Goal: Use online tool/utility: Utilize a website feature to perform a specific function

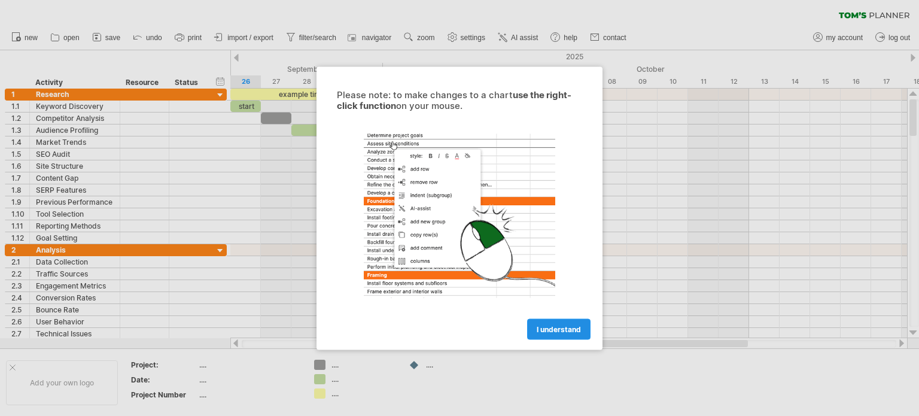
click at [574, 326] on span "I understand" at bounding box center [559, 328] width 44 height 9
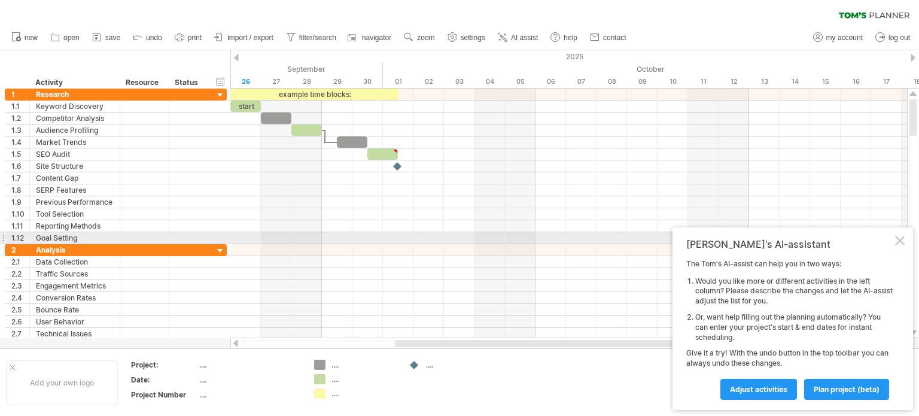
click at [900, 238] on div at bounding box center [900, 241] width 10 height 10
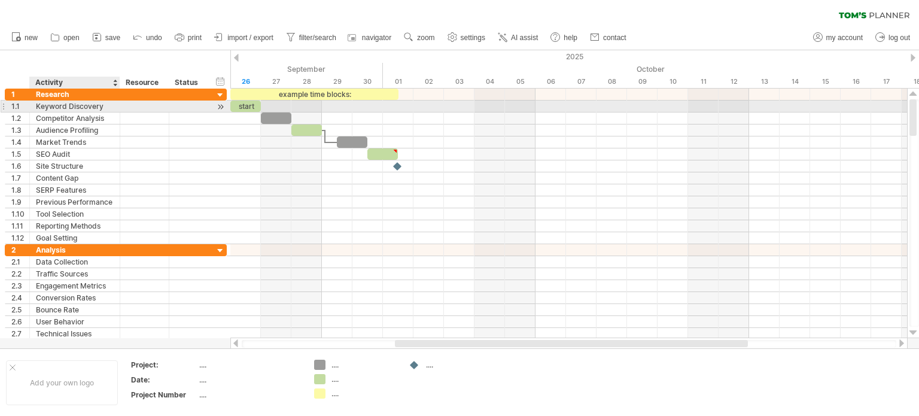
click at [81, 107] on div "Keyword Discovery" at bounding box center [75, 106] width 78 height 11
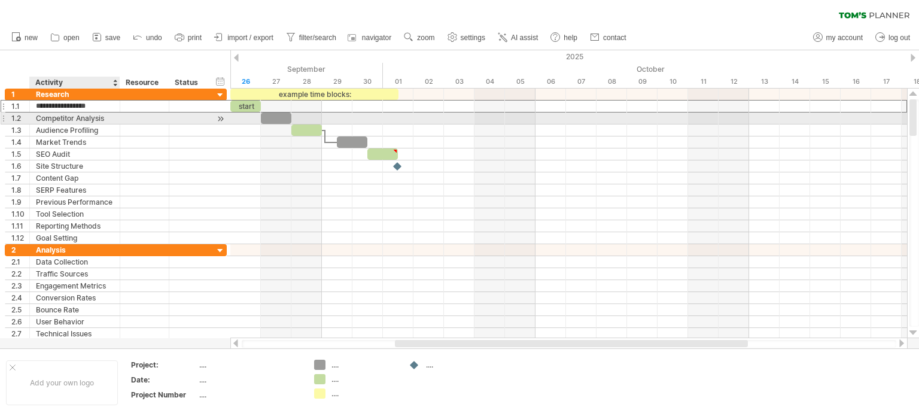
click at [84, 119] on div "Competitor Analysis" at bounding box center [75, 117] width 78 height 11
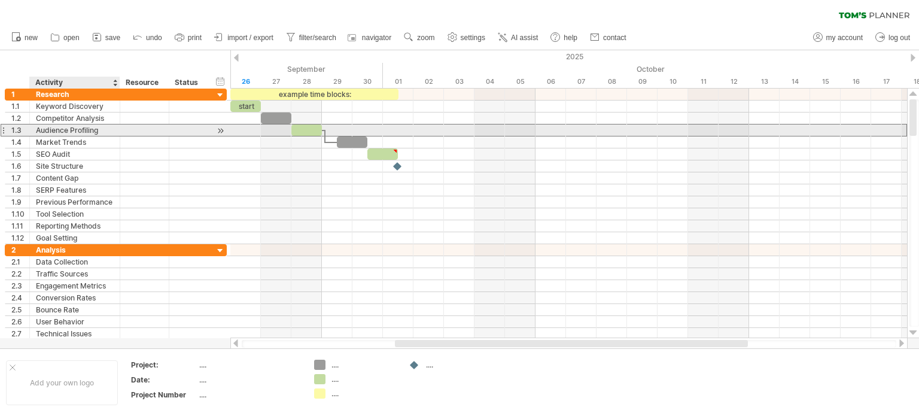
click at [84, 129] on div "Audience Profiling" at bounding box center [75, 129] width 78 height 11
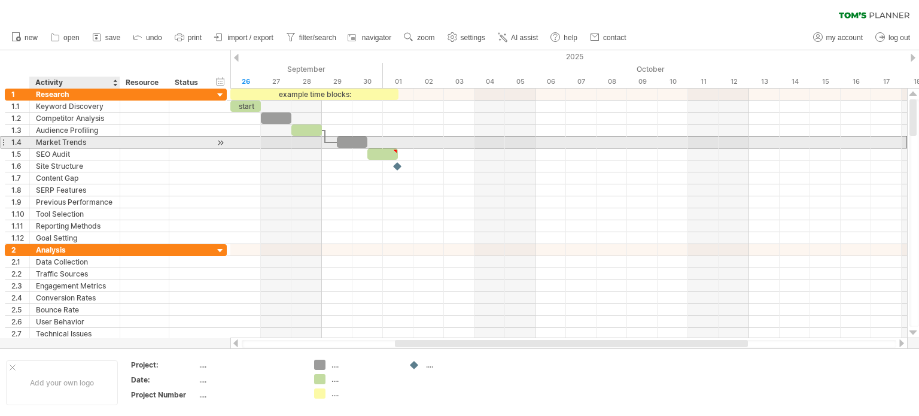
click at [84, 139] on div "Market Trends" at bounding box center [75, 141] width 78 height 11
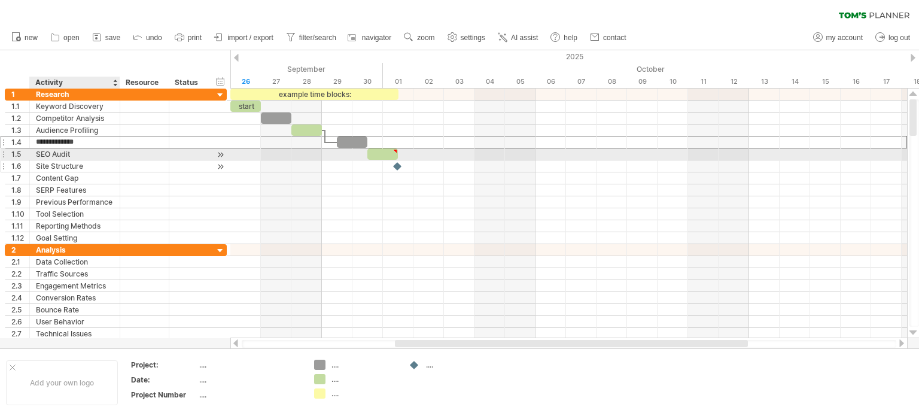
click at [90, 160] on div "Site Structure" at bounding box center [75, 165] width 78 height 11
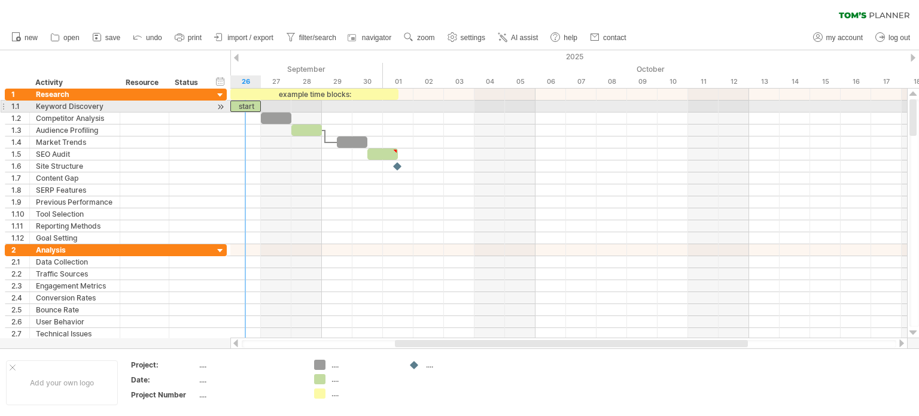
click at [246, 107] on div "start" at bounding box center [245, 106] width 31 height 11
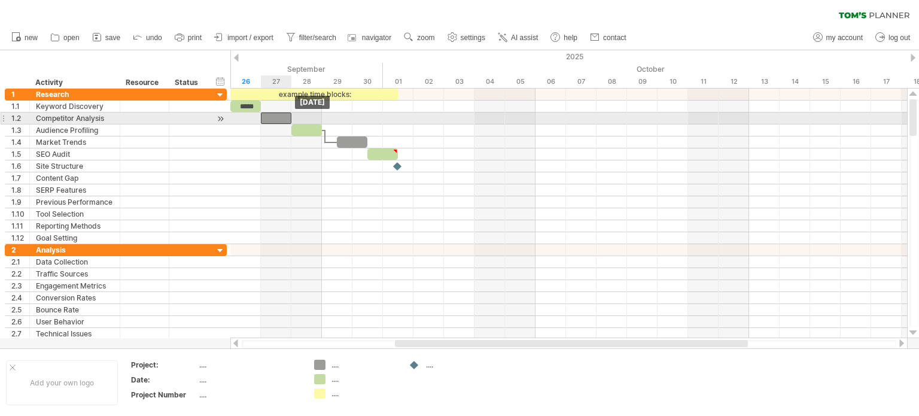
click at [283, 117] on div at bounding box center [276, 117] width 31 height 11
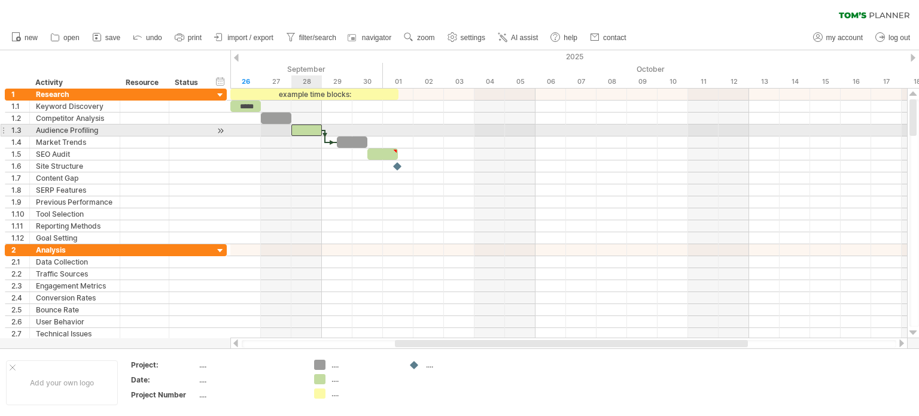
click at [309, 125] on div at bounding box center [306, 129] width 31 height 11
click at [352, 136] on div at bounding box center [352, 141] width 31 height 11
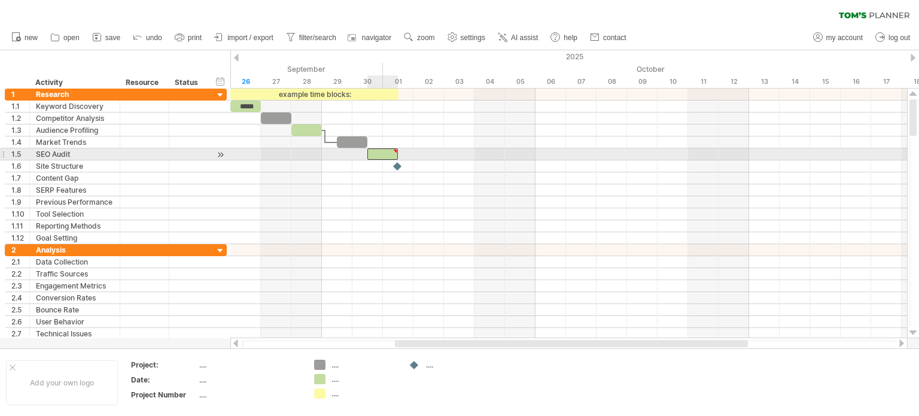
click at [397, 149] on div at bounding box center [394, 150] width 5 height 5
type textarea "**********"
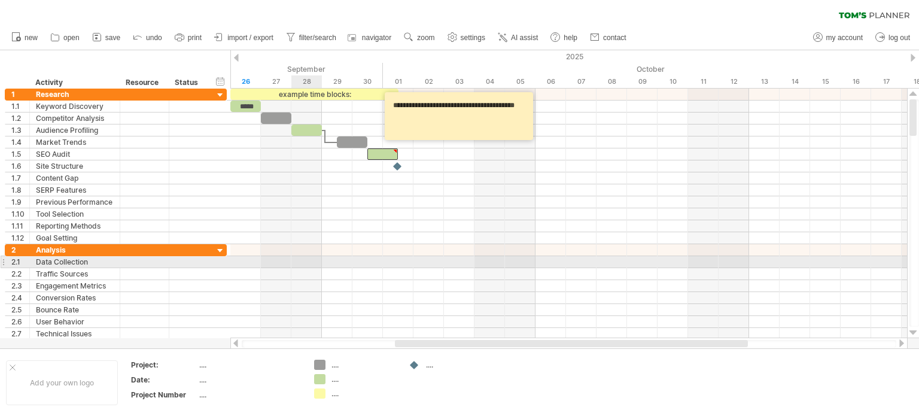
click at [318, 264] on div at bounding box center [568, 262] width 677 height 12
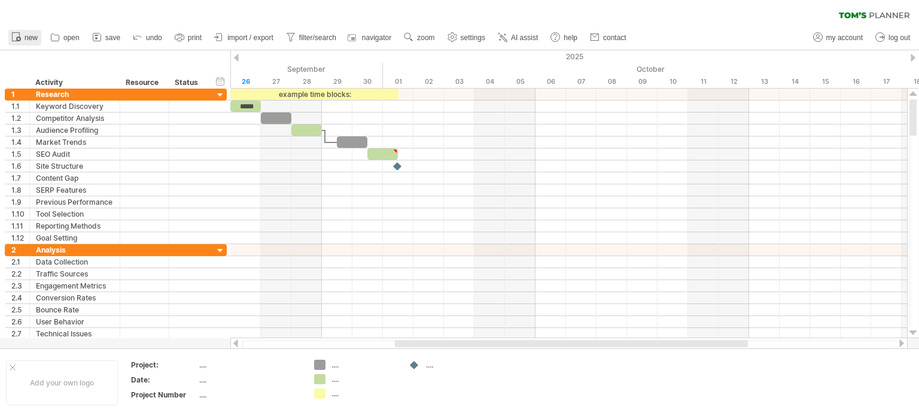
click at [25, 39] on span "new" at bounding box center [31, 38] width 13 height 8
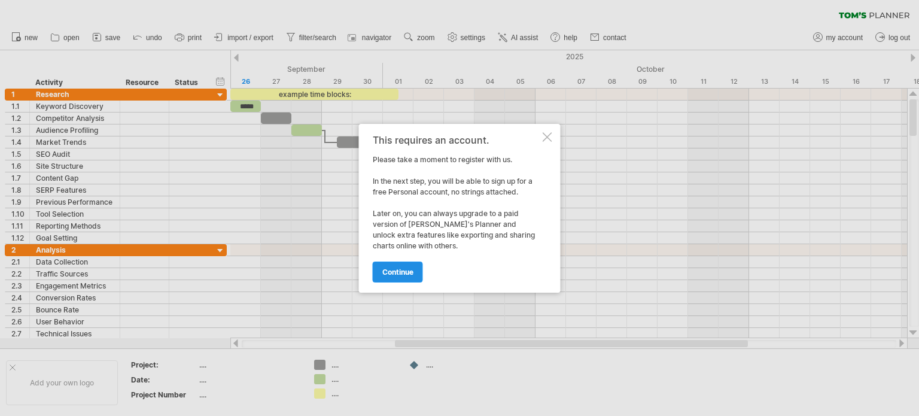
click at [403, 272] on span "continue" at bounding box center [397, 271] width 31 height 9
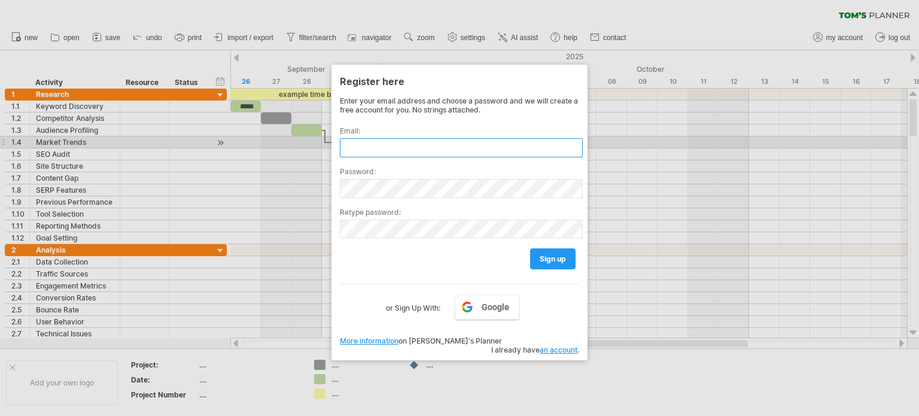
click at [375, 144] on input "text" at bounding box center [461, 147] width 243 height 19
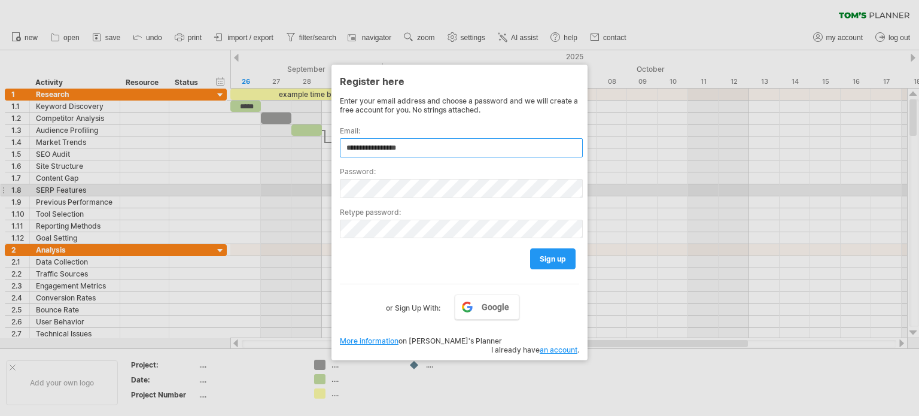
type input "**********"
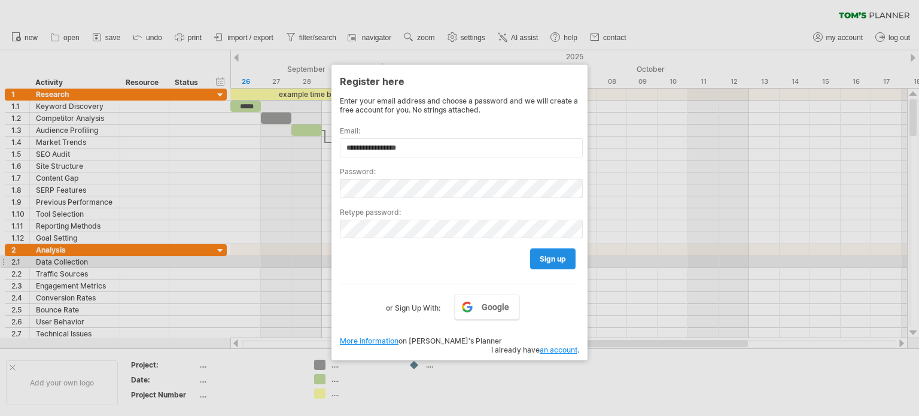
click at [558, 258] on span "sign up" at bounding box center [553, 258] width 26 height 9
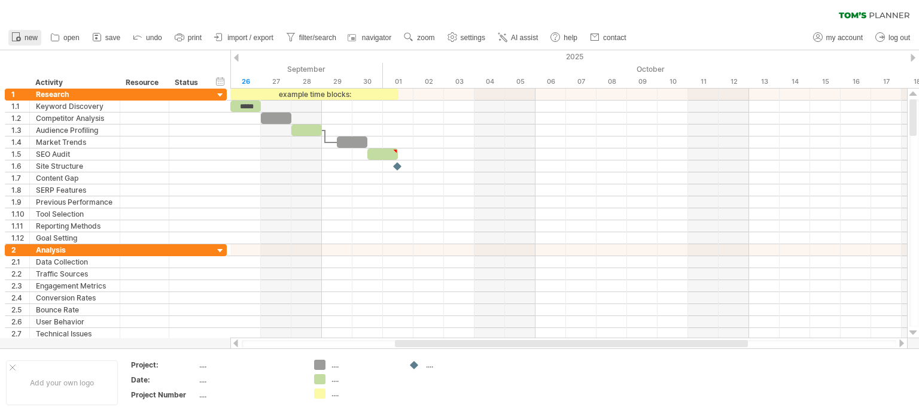
click at [29, 41] on span "new" at bounding box center [31, 38] width 13 height 8
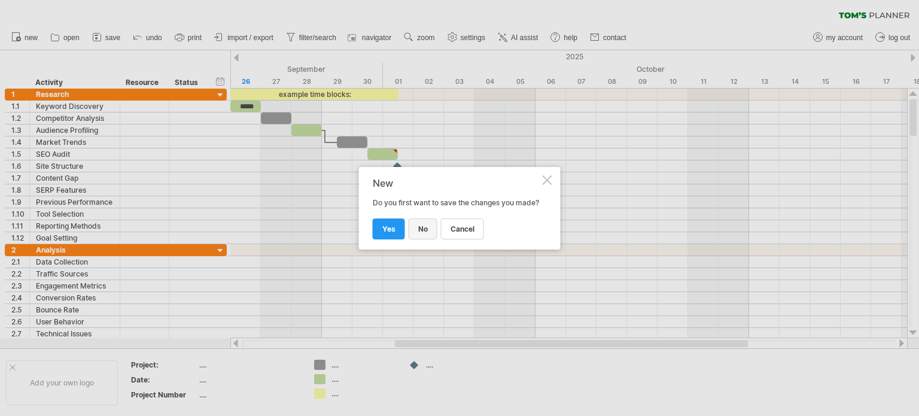
click at [420, 230] on span "no" at bounding box center [423, 228] width 10 height 9
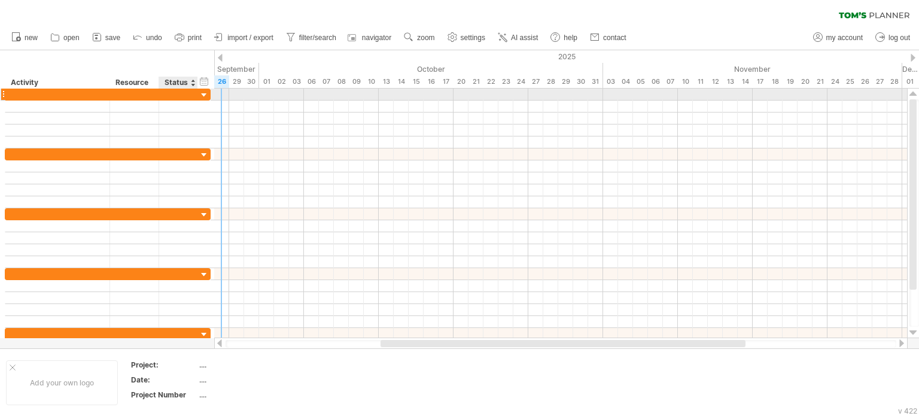
click at [197, 95] on div at bounding box center [178, 94] width 39 height 11
click at [203, 95] on div at bounding box center [204, 95] width 11 height 11
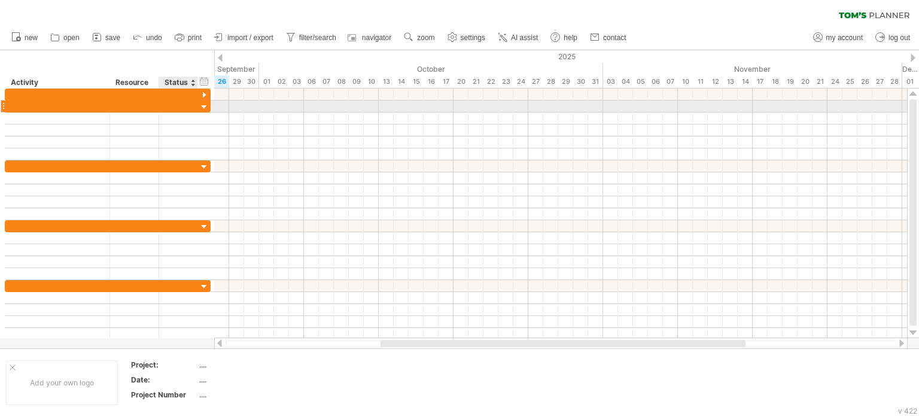
click at [207, 106] on div at bounding box center [204, 107] width 11 height 11
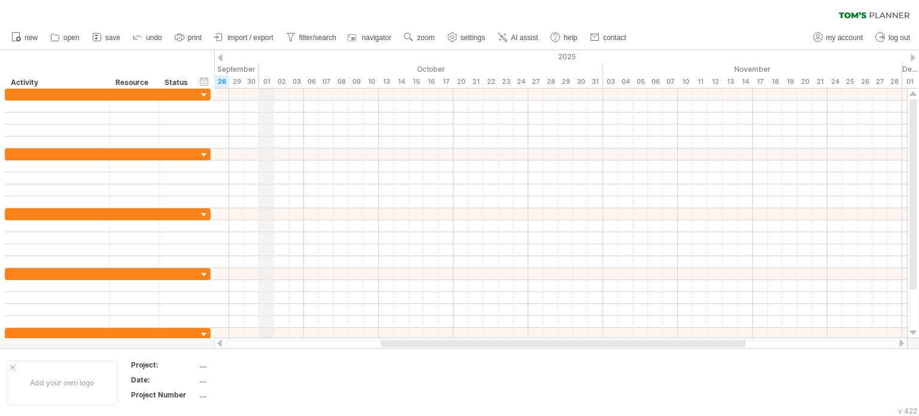
click at [269, 84] on div "01" at bounding box center [266, 81] width 15 height 13
click at [522, 35] on span "AI assist" at bounding box center [524, 38] width 27 height 8
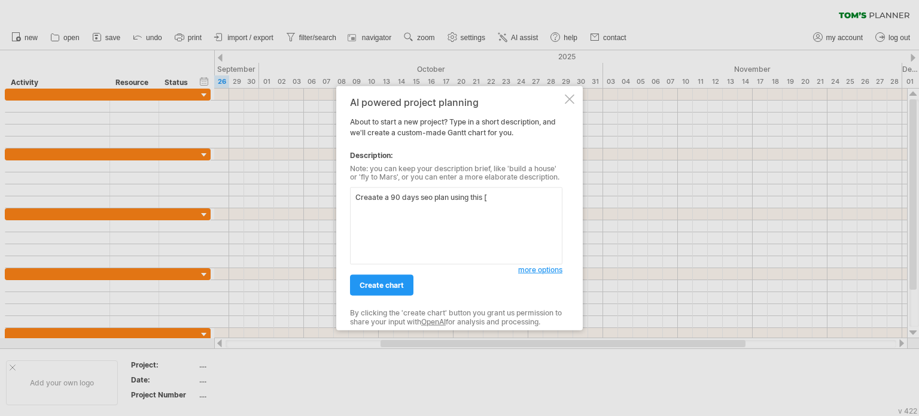
paste textarea "Weeks 1–2 (Setup) Crawl/index audit, GA4 + GSC setup, sitemap, robots. Keyword …"
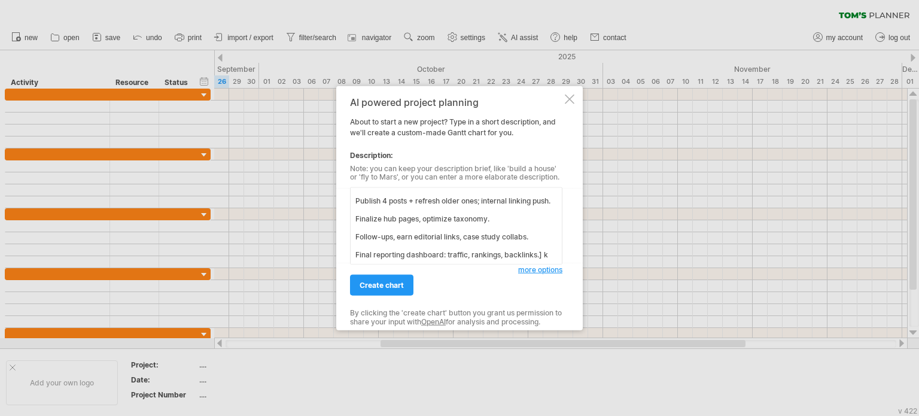
scroll to position [383, 0]
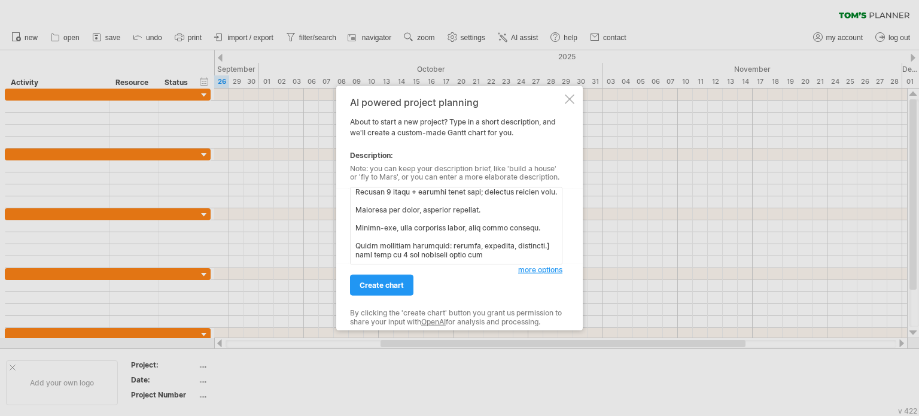
paste textarea "Technical Foundations Content Roadmap Site architecture & pages Backlink & Auth…"
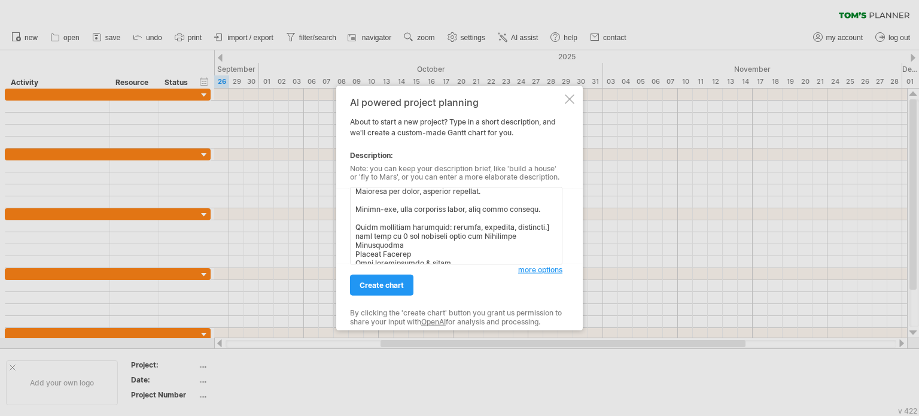
scroll to position [428, 0]
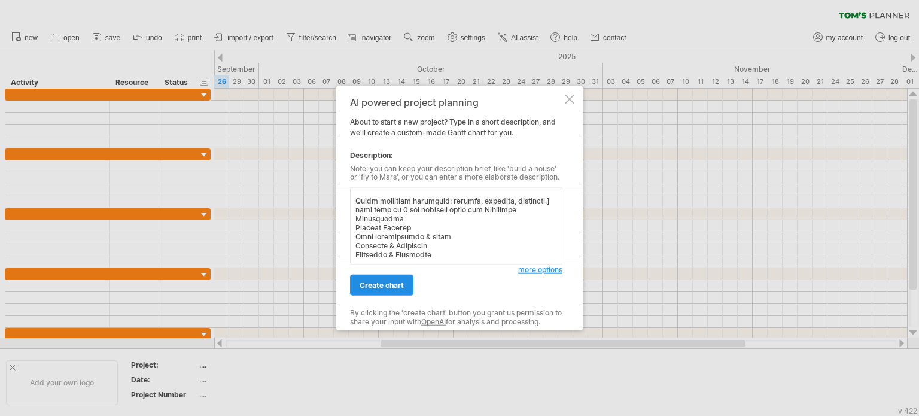
type textarea "Loremip d 71 sita con adip elits doei [Tempo 6–2 (Incid) Utlab/etdol magna, AL0…"
click at [385, 287] on span "create chart" at bounding box center [382, 285] width 44 height 9
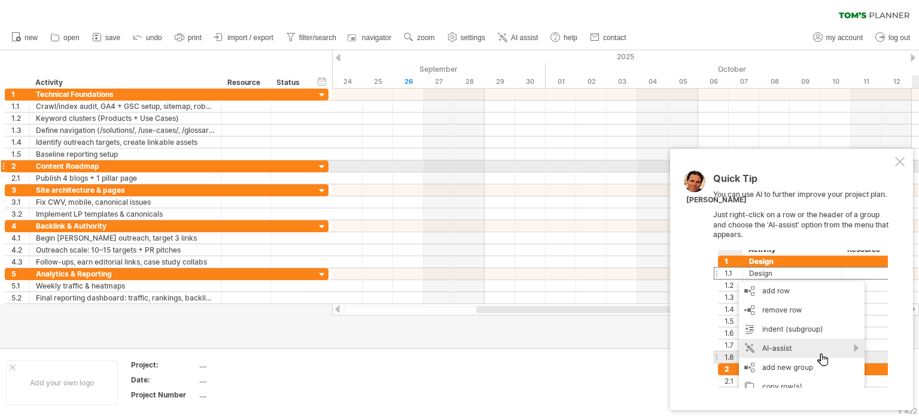
click at [897, 165] on div at bounding box center [900, 162] width 10 height 10
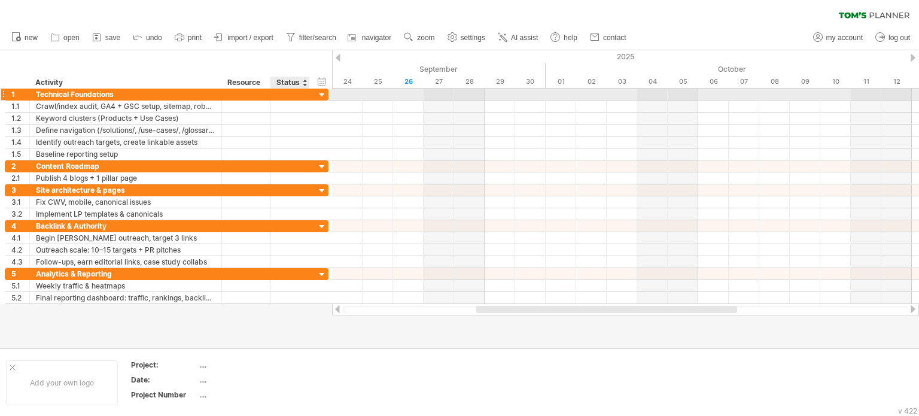
click at [323, 99] on div at bounding box center [321, 95] width 11 height 11
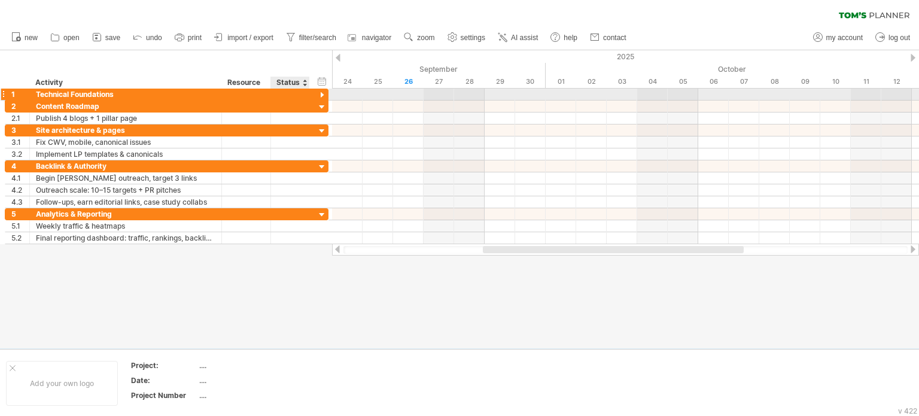
click at [323, 99] on div at bounding box center [321, 95] width 11 height 11
